Goal: Task Accomplishment & Management: Use online tool/utility

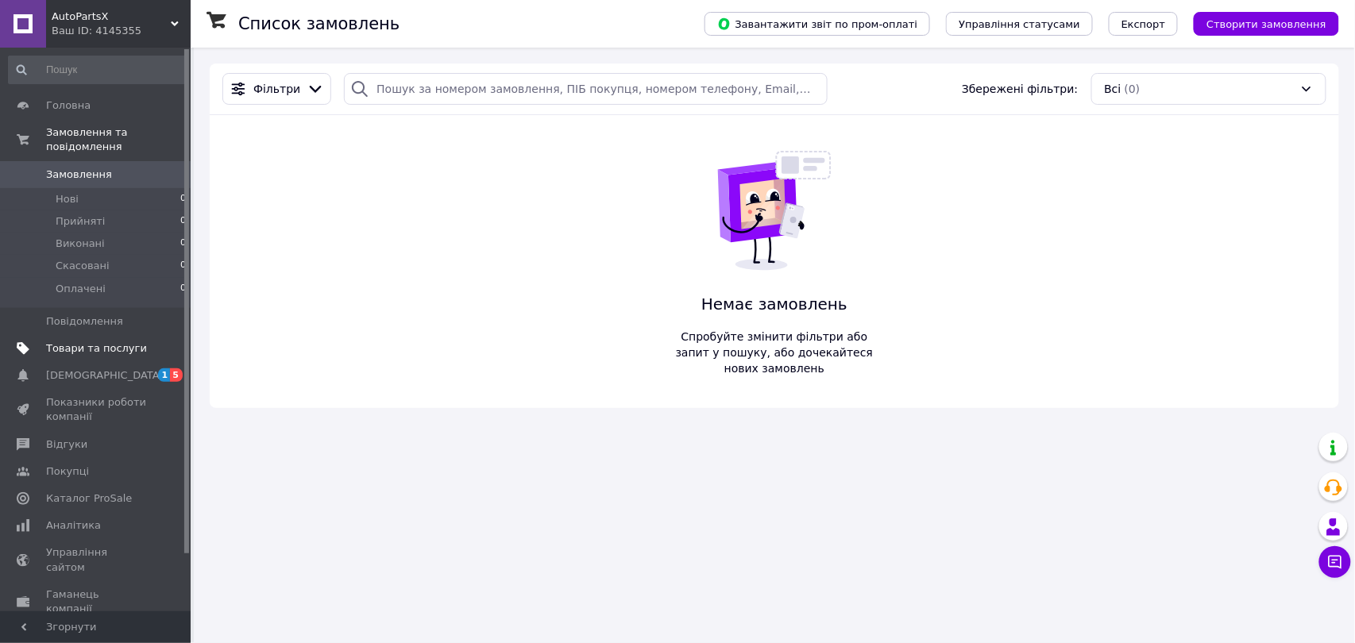
click at [95, 335] on link "Товари та послуги" at bounding box center [97, 348] width 195 height 27
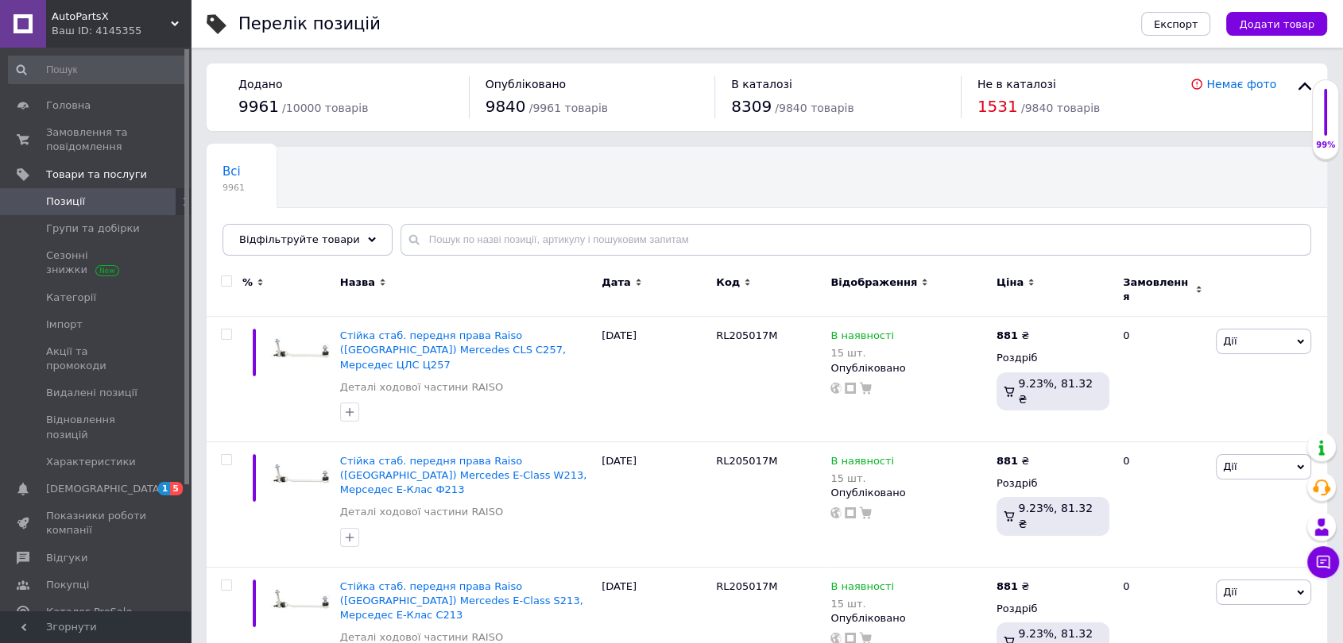
click at [995, 93] on div "Не в каталозі 1531 / 9840 товарів" at bounding box center [1084, 97] width 214 height 42
click at [996, 101] on span "1531" at bounding box center [997, 106] width 41 height 19
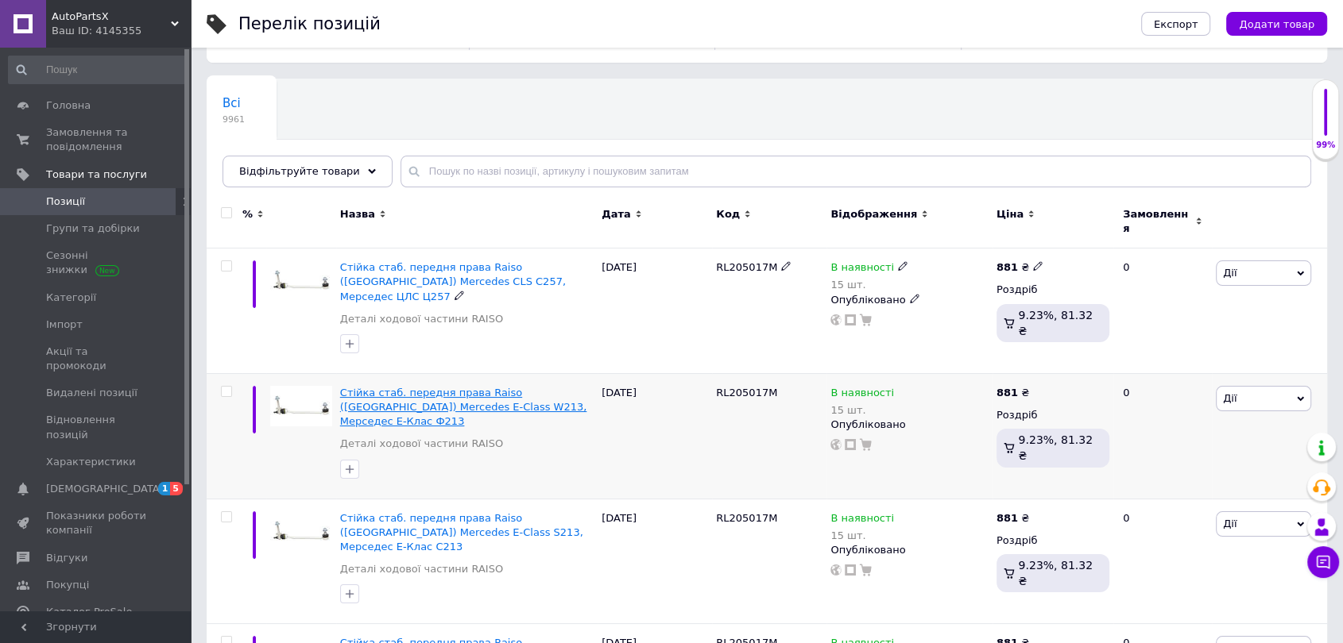
scroll to position [265, 0]
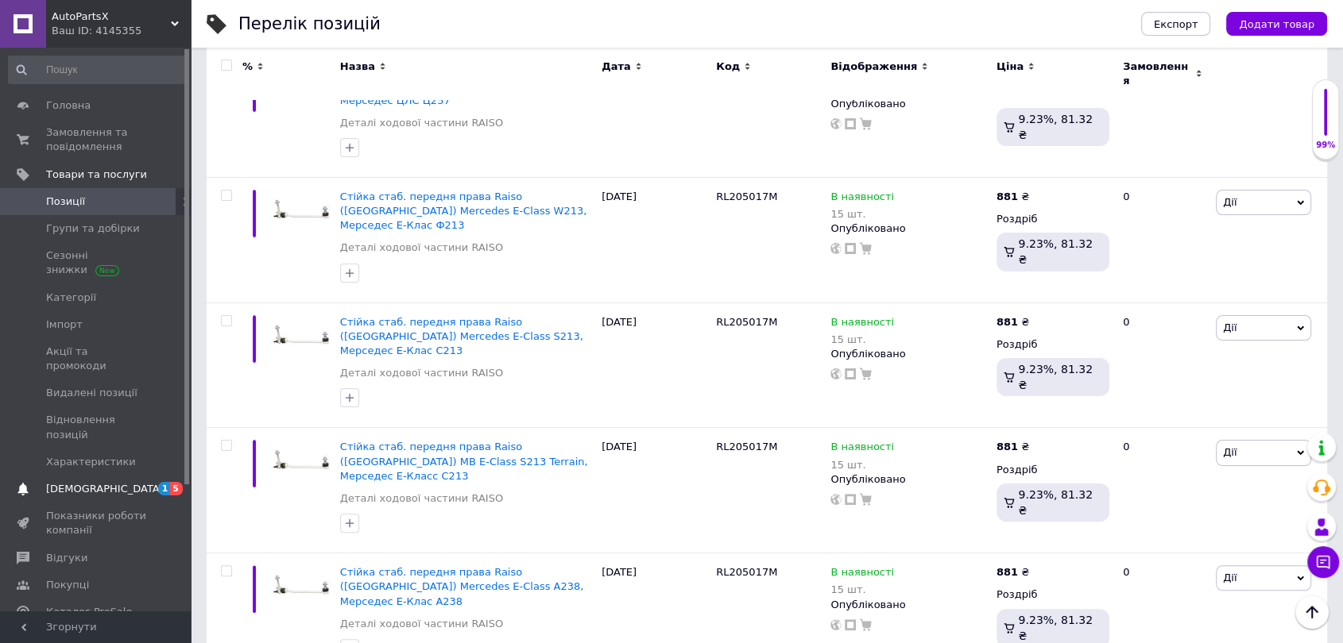
click at [82, 482] on span "[DEMOGRAPHIC_DATA]" at bounding box center [105, 489] width 118 height 14
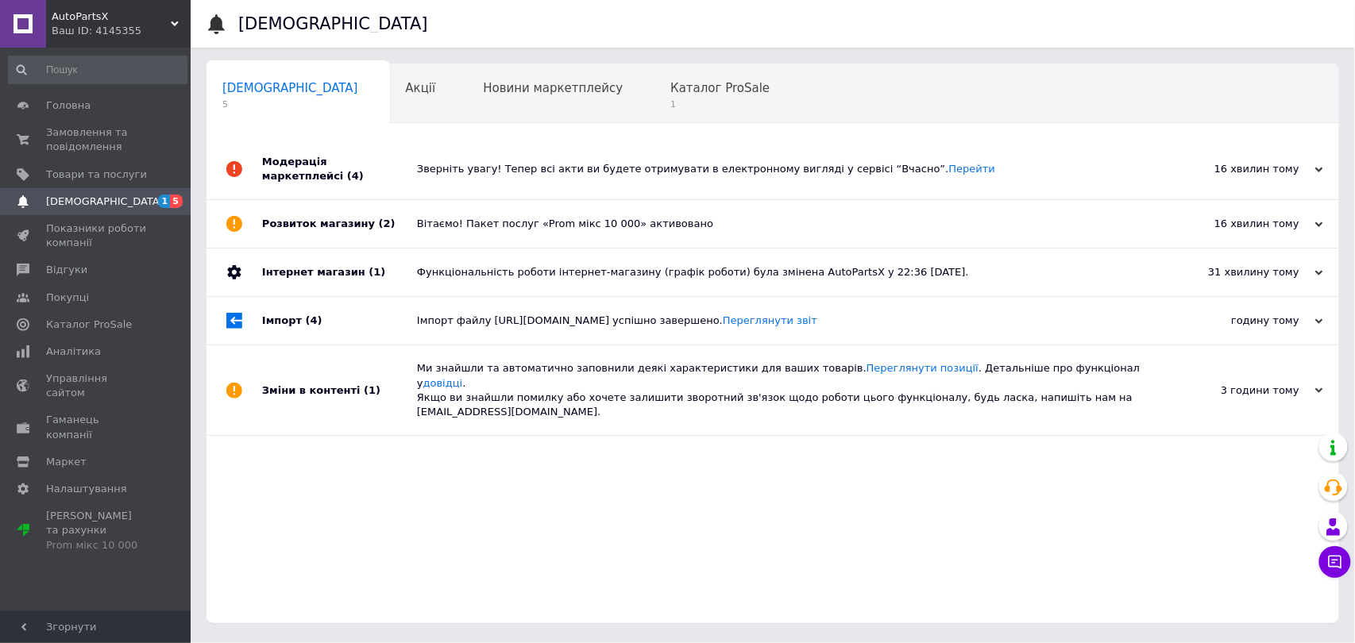
click at [537, 218] on div "Вітаємо! Пакет послуг «Prom мікс 10 000» активовано" at bounding box center [791, 224] width 748 height 14
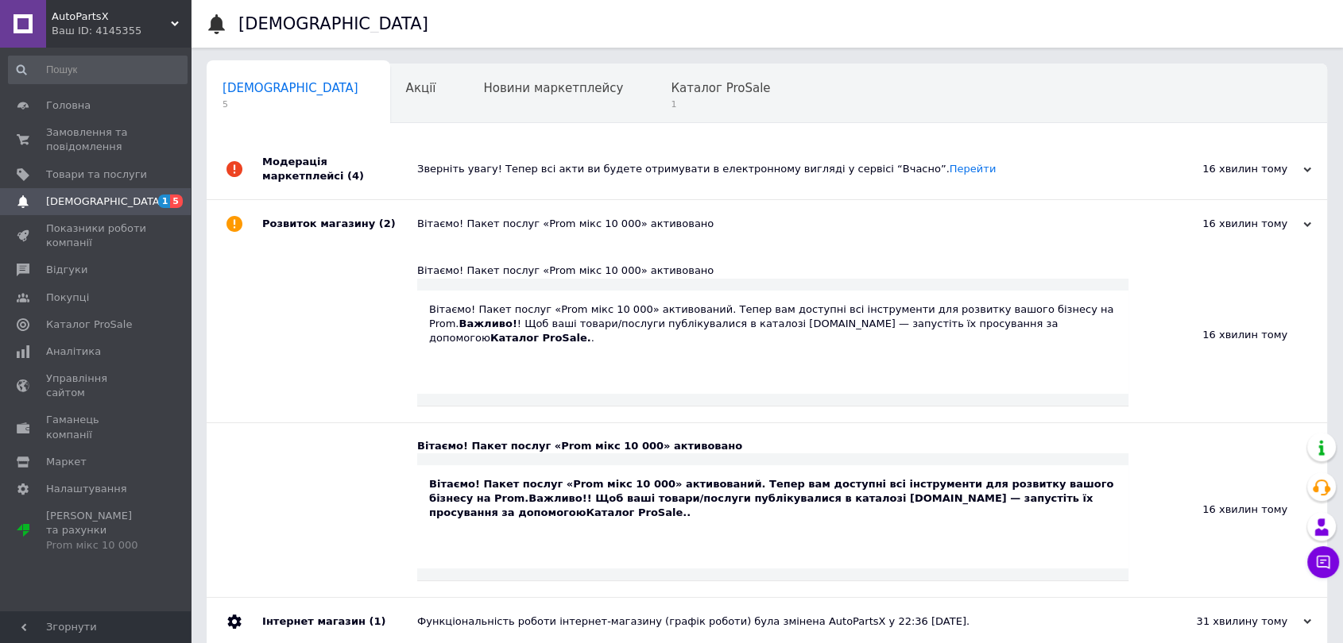
click at [530, 203] on div "Вітаємо! Пакет послуг «Prom мікс 10 000» активовано" at bounding box center [784, 224] width 735 height 48
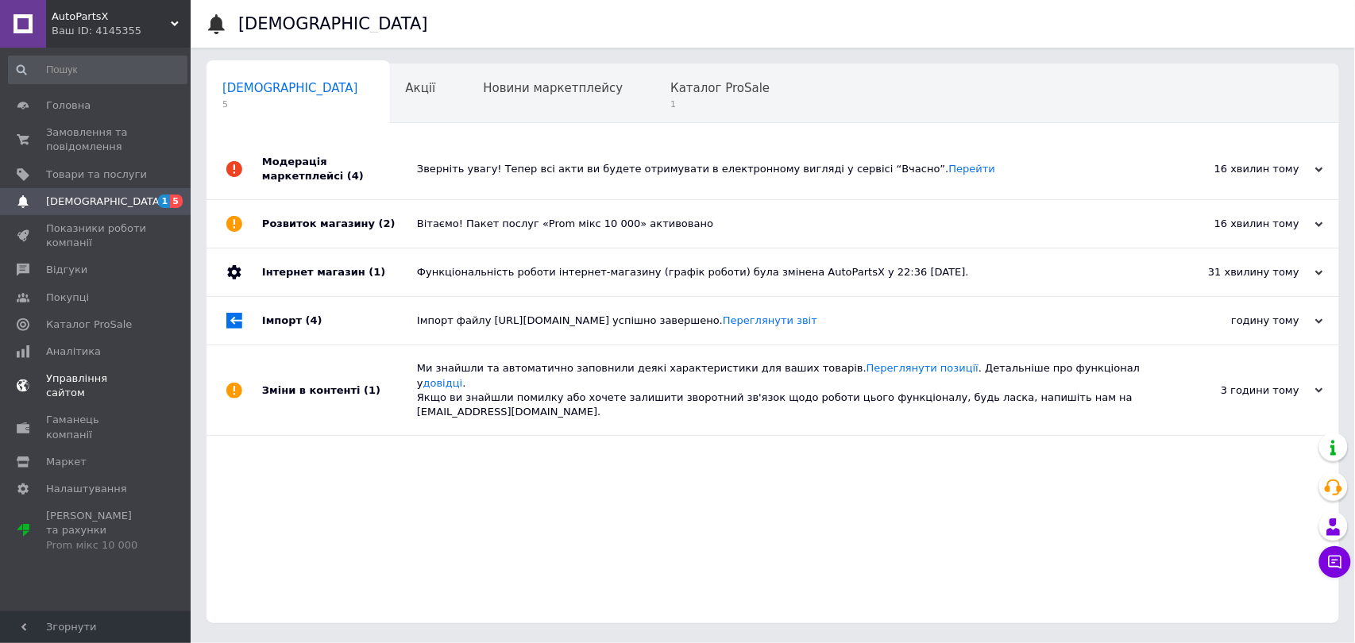
click at [116, 381] on span "Управління сайтом" at bounding box center [96, 386] width 101 height 29
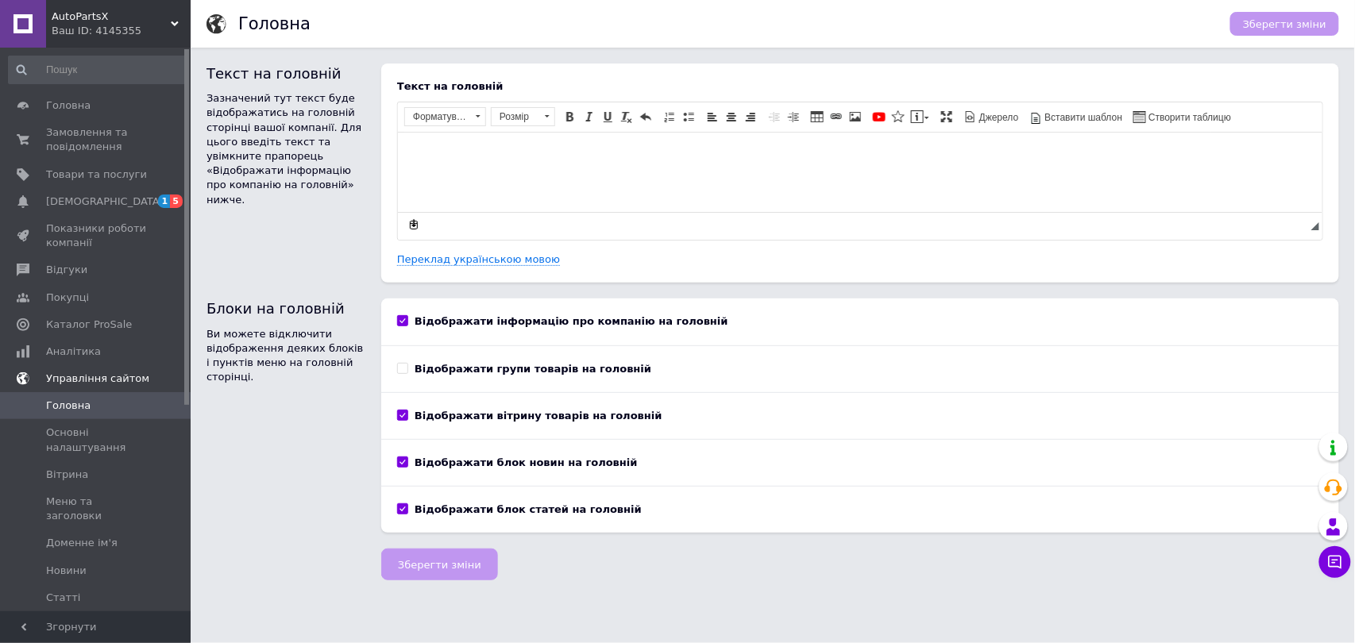
click at [116, 381] on span "Управління сайтом" at bounding box center [97, 379] width 103 height 14
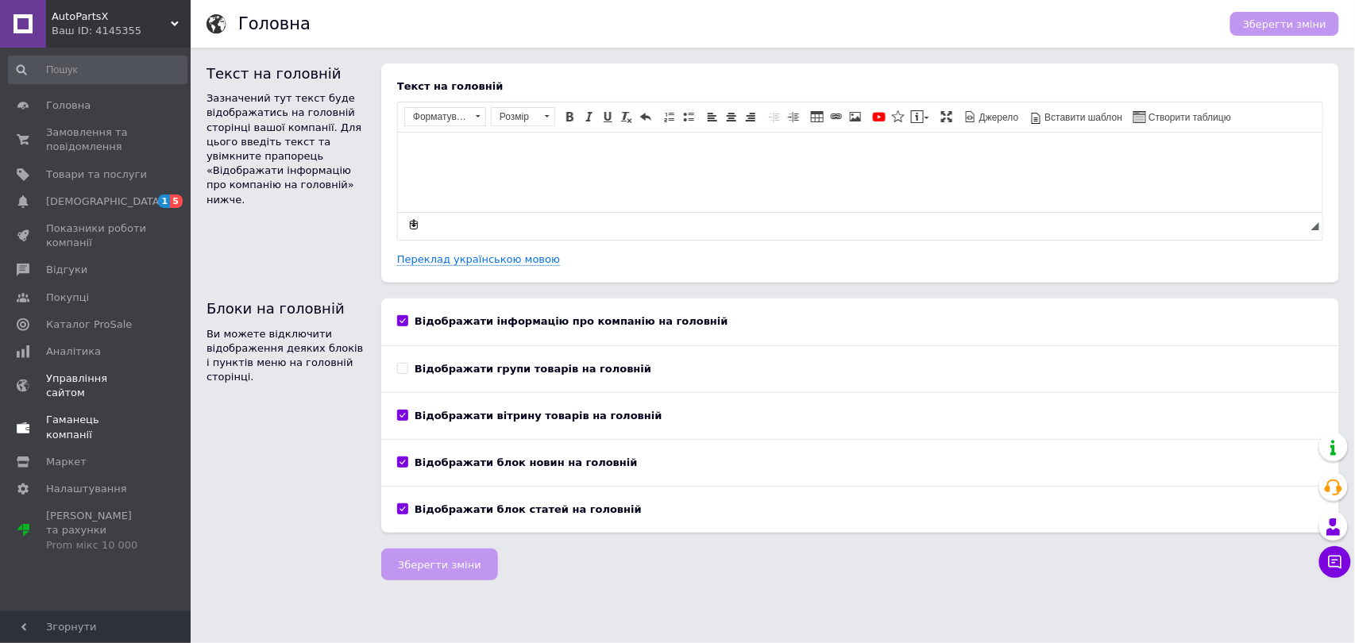
click at [86, 413] on span "Гаманець компанії" at bounding box center [96, 427] width 101 height 29
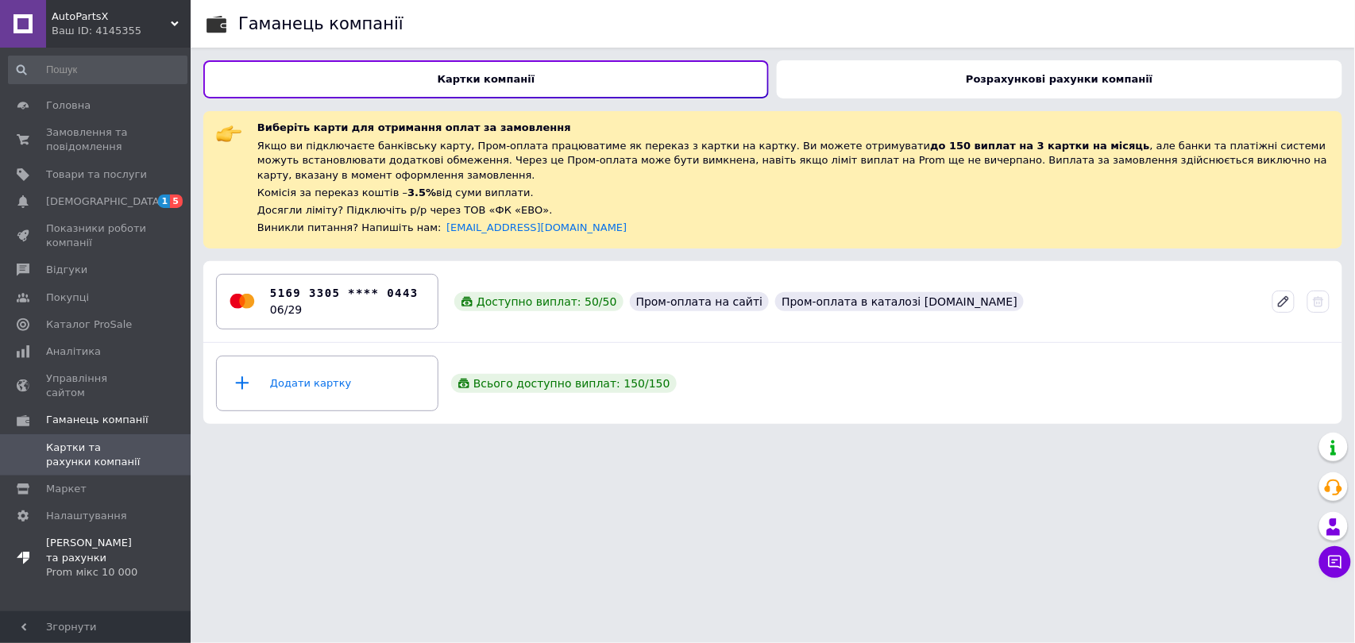
click at [78, 536] on span "[PERSON_NAME] та рахунки Prom мікс 10 000" at bounding box center [96, 558] width 101 height 44
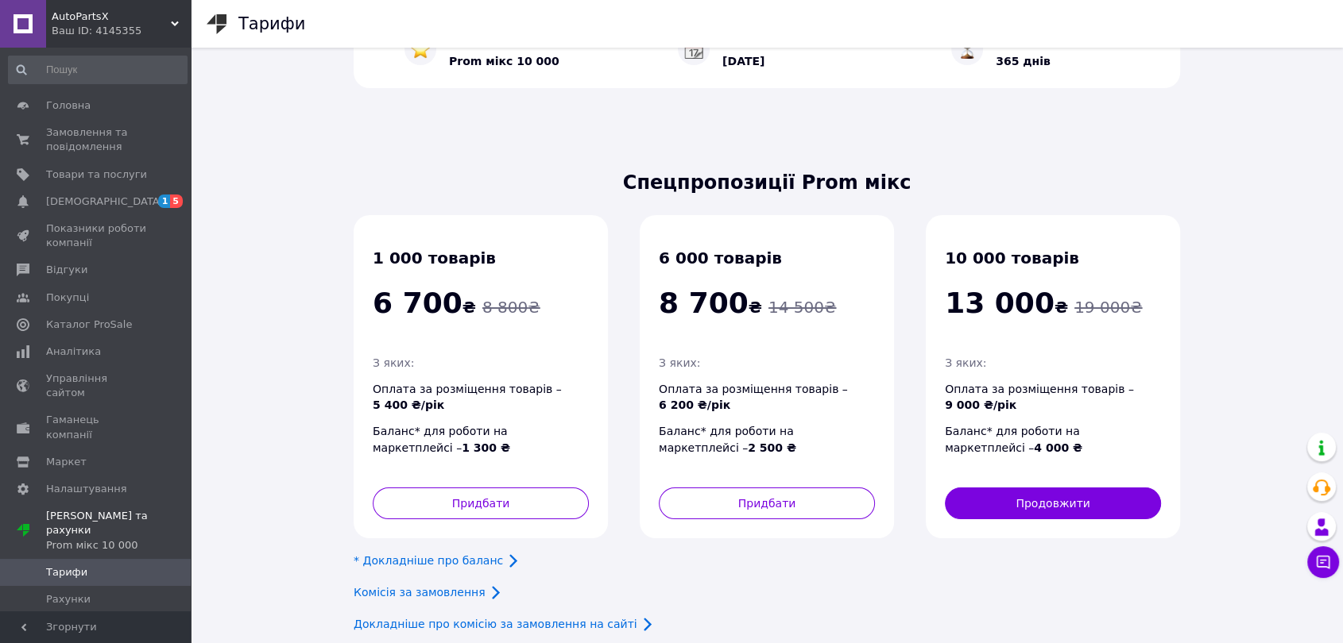
scroll to position [156, 0]
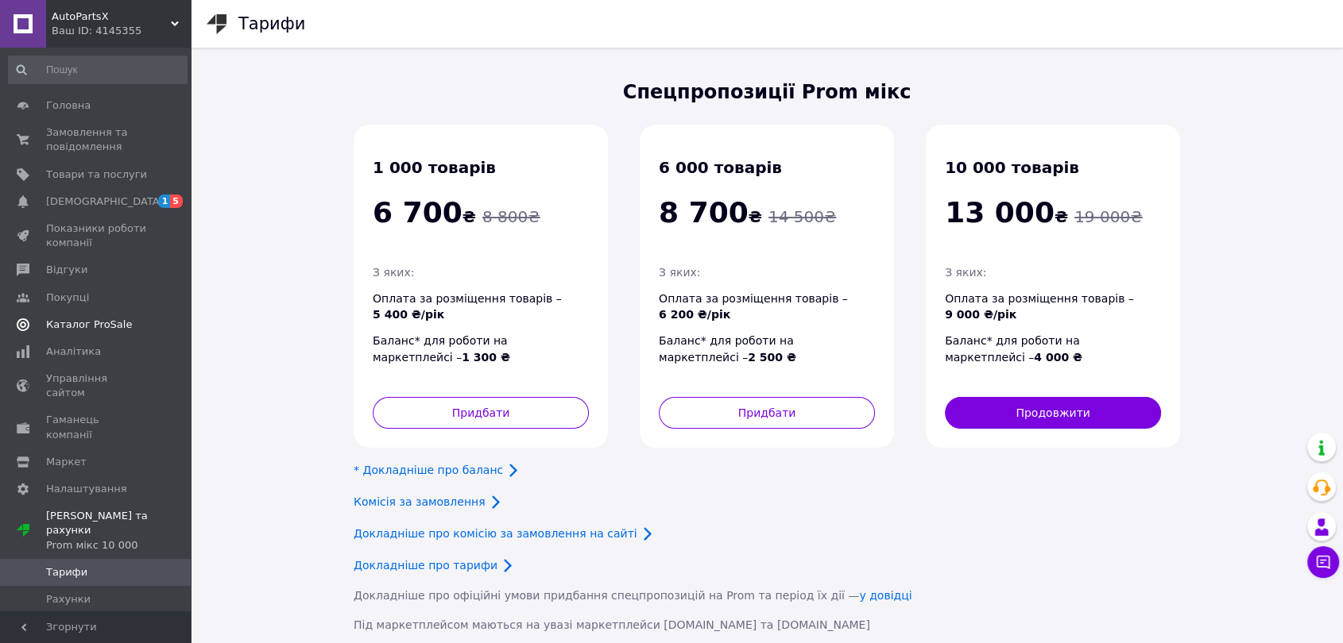
click at [95, 327] on span "Каталог ProSale" at bounding box center [89, 325] width 86 height 14
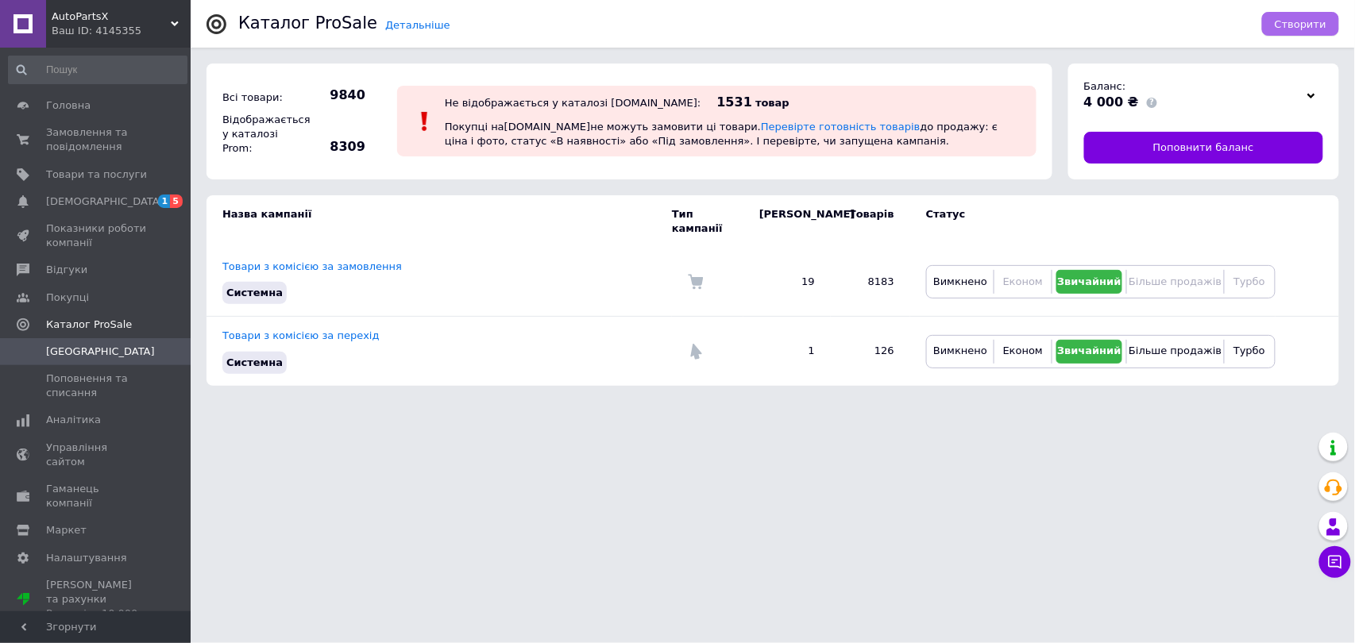
click at [1274, 21] on button "Створити" at bounding box center [1300, 24] width 77 height 24
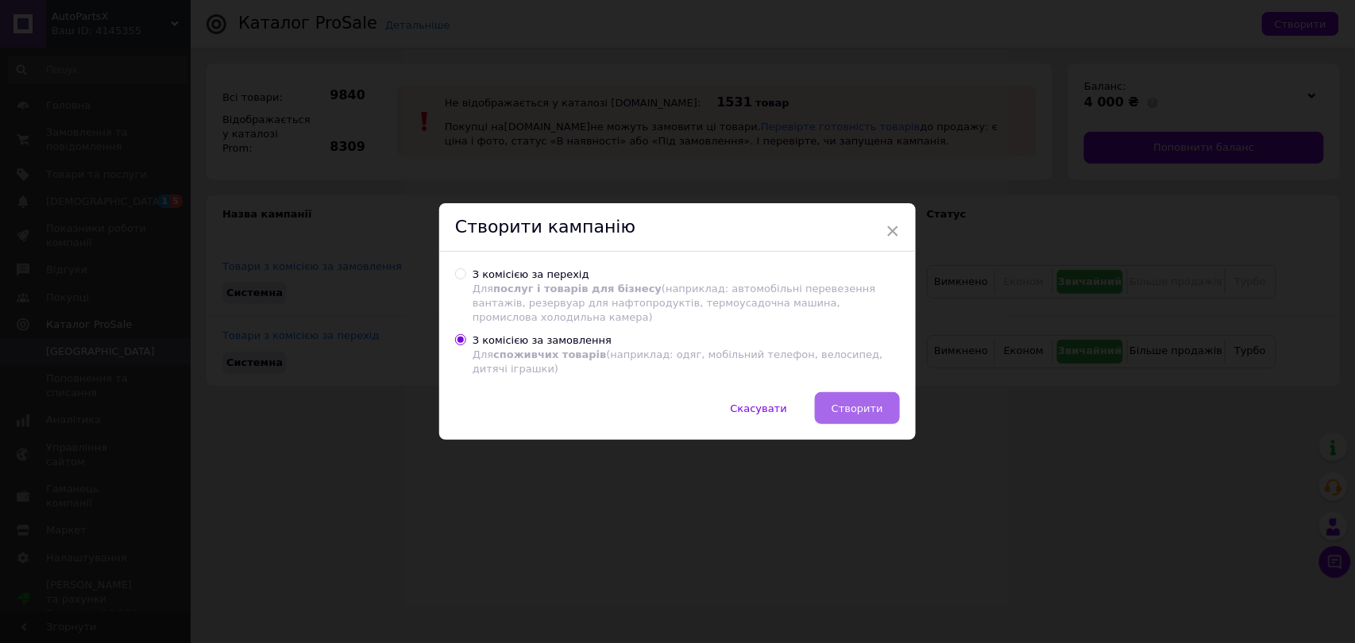
click at [844, 403] on span "Створити" at bounding box center [858, 409] width 52 height 12
